Goal: Use online tool/utility: Utilize a website feature to perform a specific function

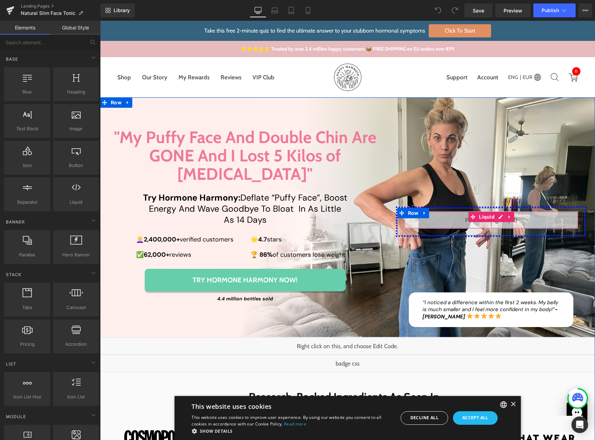
click at [497, 211] on div "Liquid" at bounding box center [491, 219] width 174 height 17
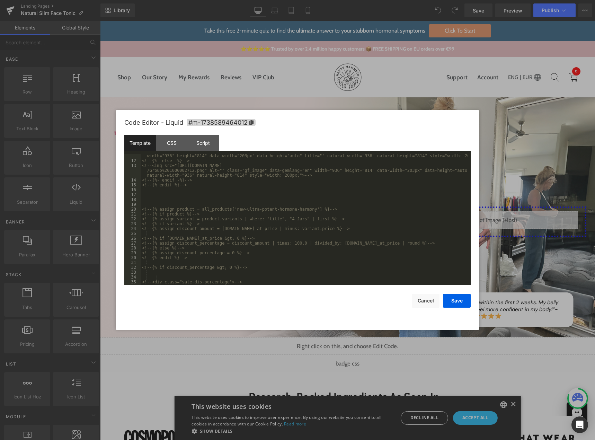
scroll to position [141, 0]
click at [424, 302] on button "Cancel" at bounding box center [426, 301] width 28 height 14
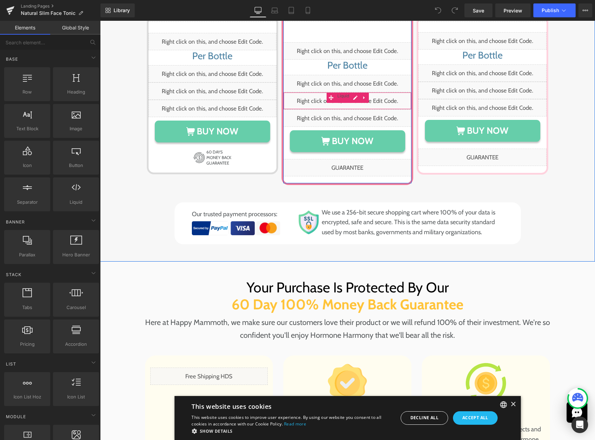
scroll to position [3885, 0]
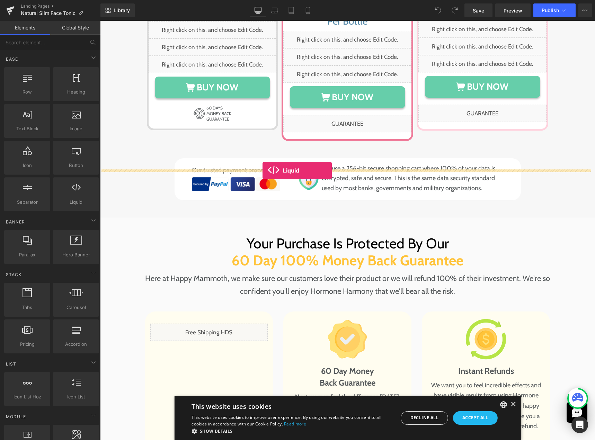
drag, startPoint x: 177, startPoint y: 216, endPoint x: 263, endPoint y: 171, distance: 96.9
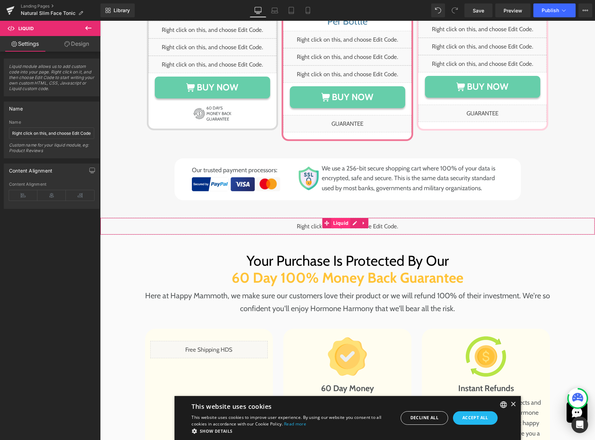
click at [347, 218] on span "Liquid" at bounding box center [341, 223] width 19 height 10
click at [37, 133] on input "Right click on this, and choose Edit Code." at bounding box center [51, 133] width 85 height 11
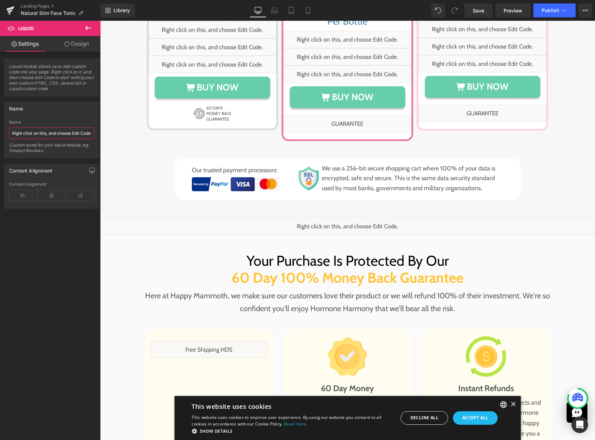
type input "p"
type input "Product Section"
click at [105, 123] on div "Image Image Row Choose Your Package Below Heading STARTER ORDER Heading Row Liq…" at bounding box center [347, 6] width 495 height 390
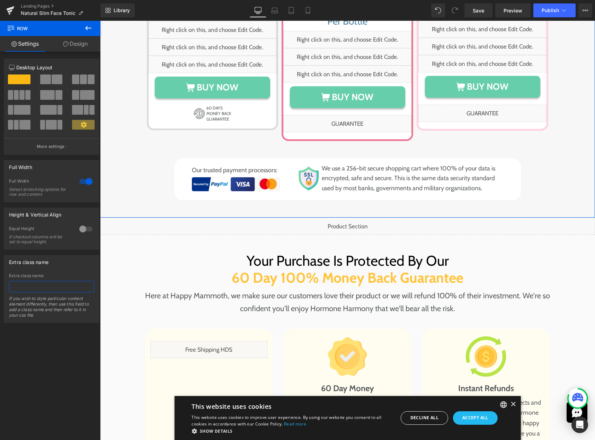
click at [27, 286] on input "text" at bounding box center [51, 286] width 85 height 11
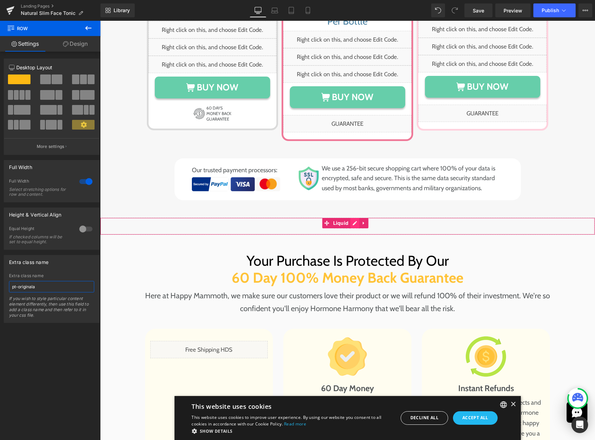
click at [352, 218] on div "Liquid" at bounding box center [347, 226] width 495 height 17
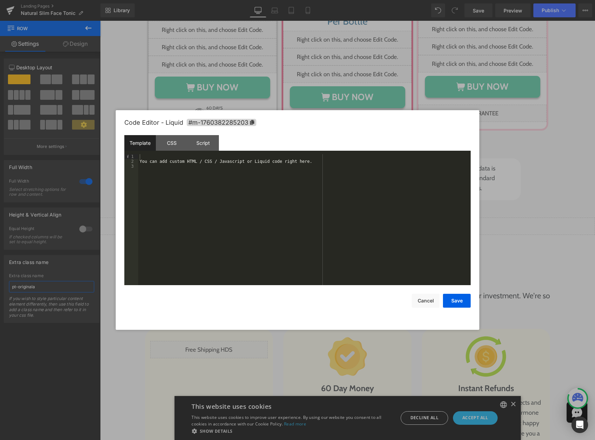
type input "pt-originala"
click at [244, 233] on div "You can add custom HTML / CSS / Javascript or Liquid code right here." at bounding box center [304, 224] width 333 height 141
drag, startPoint x: 178, startPoint y: 146, endPoint x: 180, endPoint y: 154, distance: 8.4
click at [178, 145] on div "CSS" at bounding box center [172, 143] width 32 height 16
click at [185, 185] on div "#m-1760382285203 { }" at bounding box center [304, 224] width 333 height 141
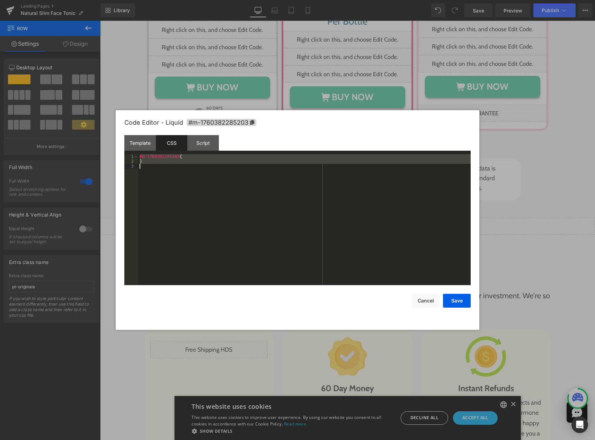
scroll to position [63, 0]
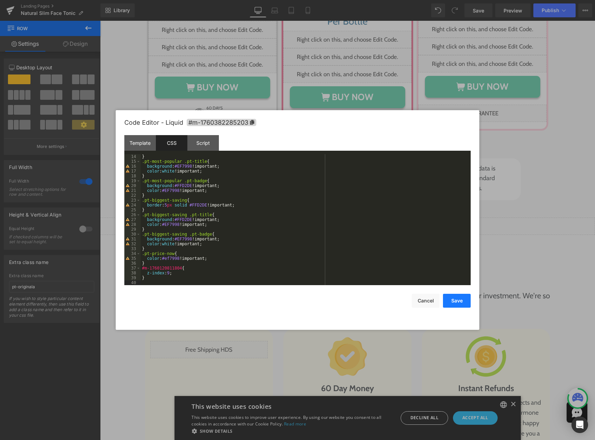
click at [458, 300] on button "Save" at bounding box center [457, 301] width 28 height 14
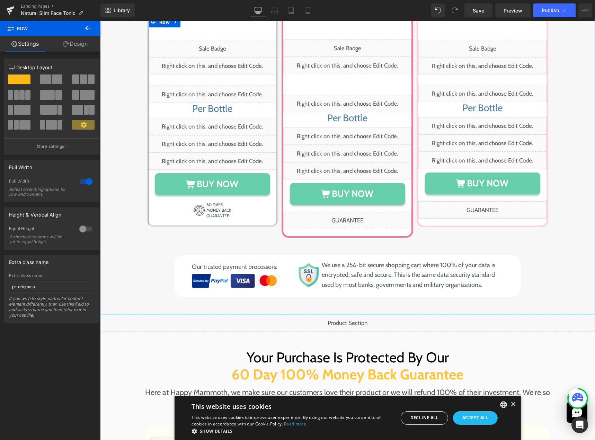
scroll to position [3782, 0]
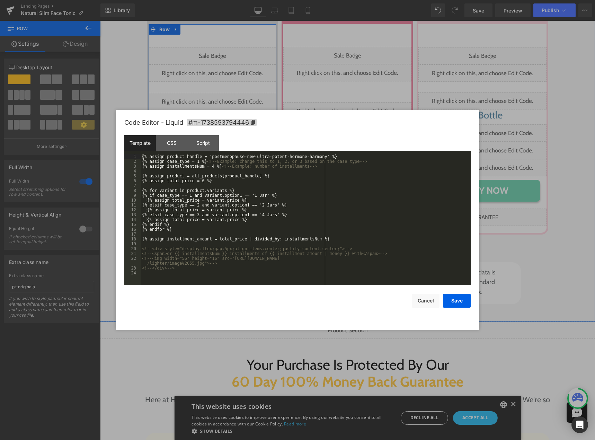
click at [218, 142] on div "Liquid" at bounding box center [213, 150] width 128 height 17
drag, startPoint x: 206, startPoint y: 157, endPoint x: 312, endPoint y: 157, distance: 106.0
click at [312, 157] on div "{% assign product_handle = 'postmenopause-new-ultra-potent-hormone-harmony' %} …" at bounding box center [306, 224] width 330 height 141
click at [421, 298] on button "Cancel" at bounding box center [426, 301] width 28 height 14
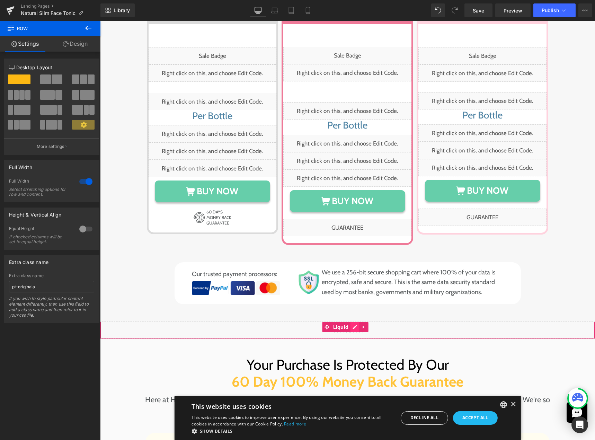
click at [356, 322] on div "Liquid" at bounding box center [347, 330] width 495 height 17
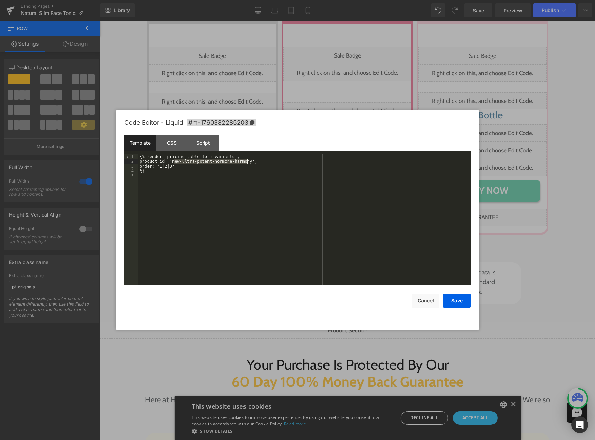
drag, startPoint x: 174, startPoint y: 163, endPoint x: 247, endPoint y: 163, distance: 73.5
click at [247, 163] on div "{% render 'pricing-table-form-variants', product_id: 'new-ultra-potent-hormone-…" at bounding box center [304, 224] width 333 height 141
click at [451, 303] on button "Save" at bounding box center [457, 301] width 28 height 14
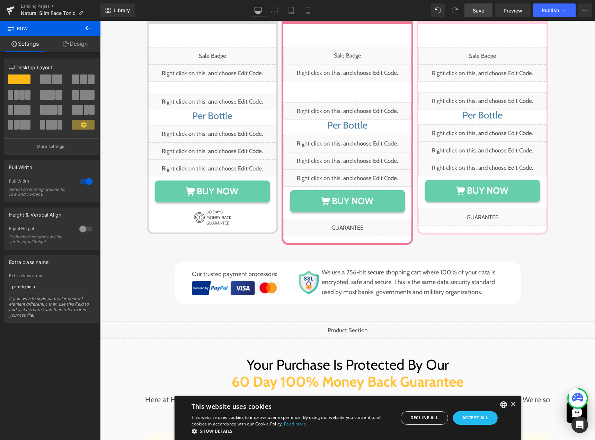
click at [470, 13] on link "Save" at bounding box center [479, 10] width 28 height 14
click at [517, 9] on span "Preview" at bounding box center [513, 10] width 19 height 7
click at [356, 322] on div "Liquid" at bounding box center [347, 330] width 495 height 17
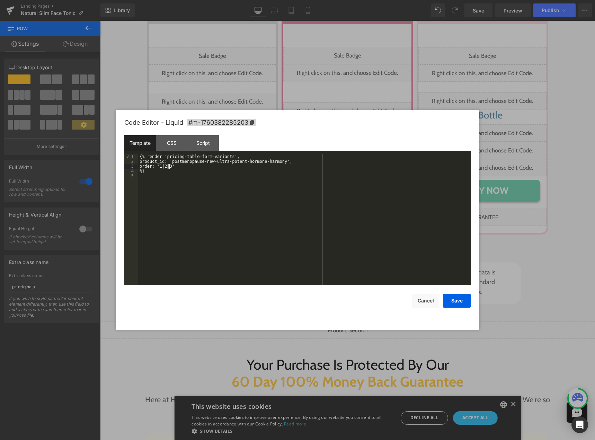
click at [170, 166] on div "{% render 'pricing-table-form-variants', product_id: 'postmenopause-new-ultra-p…" at bounding box center [304, 224] width 333 height 141
click at [173, 166] on div "{% render 'pricing-table-form-variants', product_id: 'postmenopause-new-ultra-p…" at bounding box center [304, 224] width 333 height 141
click at [453, 298] on button "Save" at bounding box center [457, 301] width 28 height 14
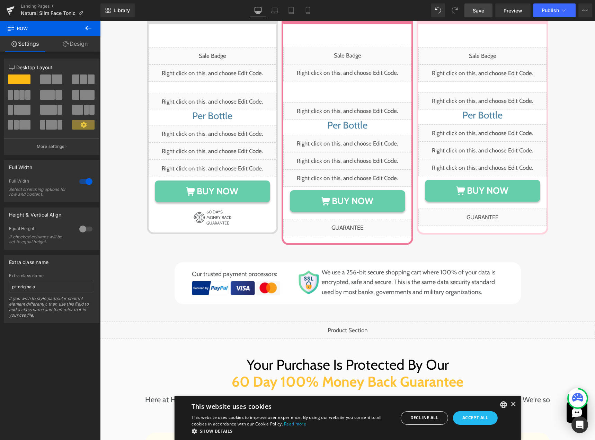
click at [481, 12] on span "Save" at bounding box center [478, 10] width 11 height 7
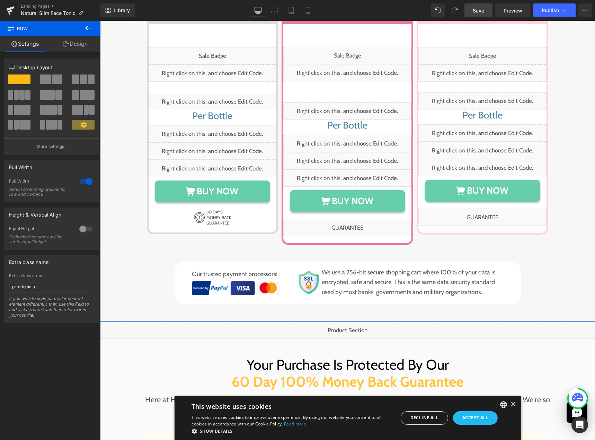
click at [48, 289] on input "pt-originala" at bounding box center [51, 286] width 85 height 11
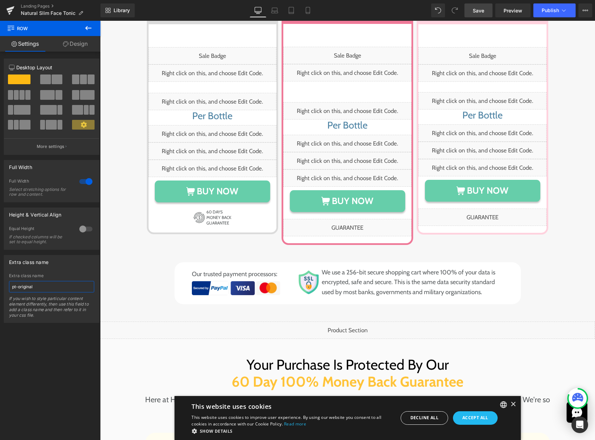
type input "pt-original"
click at [486, 9] on link "Save" at bounding box center [479, 10] width 28 height 14
